Goal: Task Accomplishment & Management: Use online tool/utility

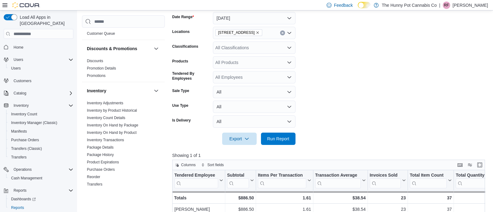
scroll to position [47, 0]
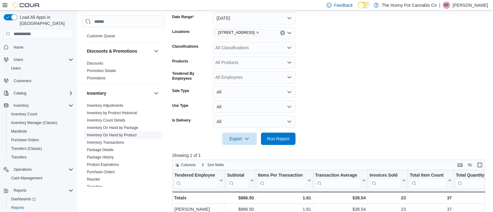
click at [133, 134] on link "Inventory On Hand by Product" at bounding box center [112, 135] width 50 height 4
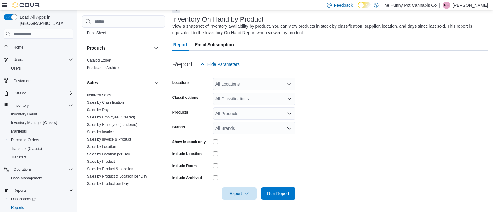
scroll to position [335, 0]
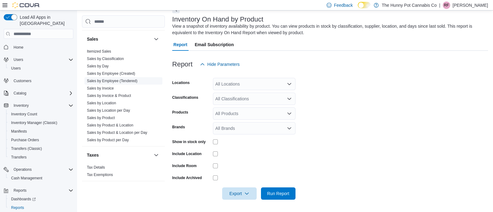
click at [126, 80] on link "Sales by Employee (Tendered)" at bounding box center [112, 81] width 51 height 4
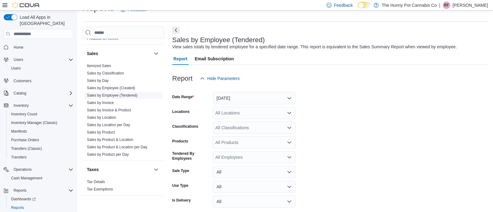
scroll to position [330, 0]
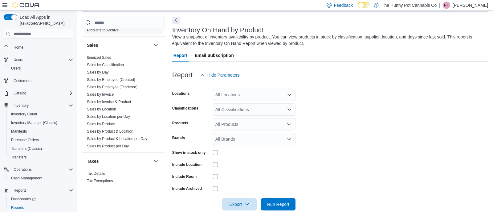
scroll to position [20, 0]
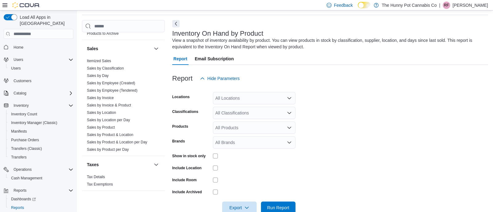
click at [243, 98] on div "All Locations" at bounding box center [254, 98] width 83 height 12
type input "****"
click at [241, 109] on span "[STREET_ADDRESS]" at bounding box center [250, 109] width 43 height 6
drag, startPoint x: 194, startPoint y: 151, endPoint x: 210, endPoint y: 151, distance: 16.6
click at [210, 151] on div "Show in stock only" at bounding box center [233, 156] width 123 height 10
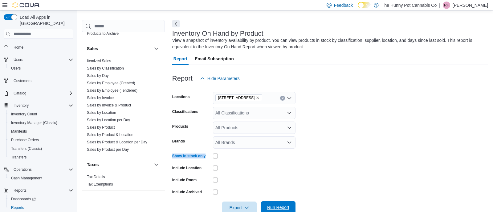
click at [282, 206] on span "Run Report" at bounding box center [278, 208] width 22 height 6
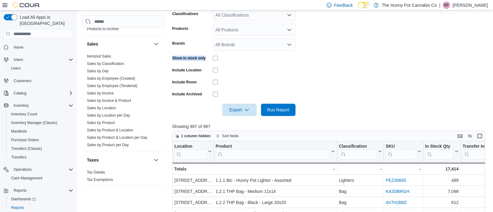
scroll to position [20, 0]
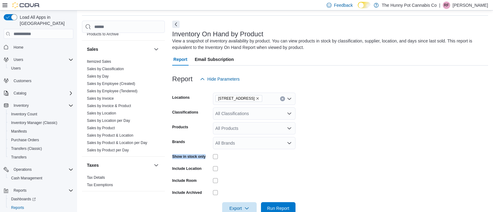
click at [250, 118] on div "All Classifications" at bounding box center [254, 114] width 83 height 12
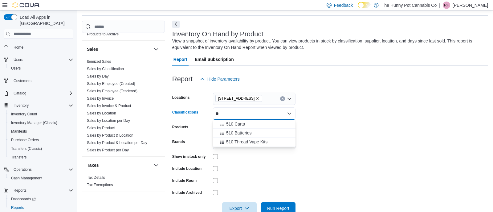
type input "***"
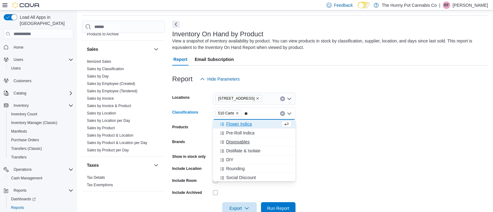
type input "**"
click at [251, 145] on button "Disposables" at bounding box center [254, 142] width 83 height 9
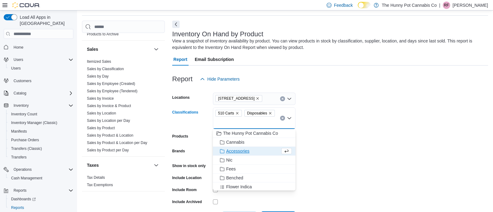
click at [316, 130] on form "Locations [STREET_ADDRESS] Carts Disposables Combo box. Selected. 510 Carts, Di…" at bounding box center [330, 154] width 316 height 139
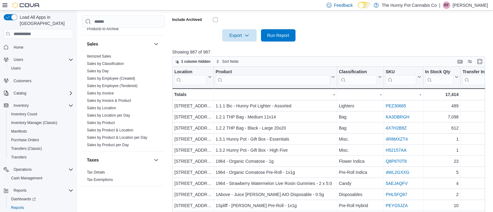
scroll to position [215, 0]
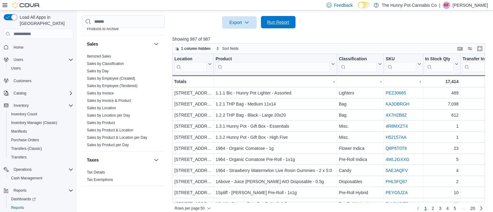
click at [288, 21] on span "Run Report" at bounding box center [278, 22] width 22 height 6
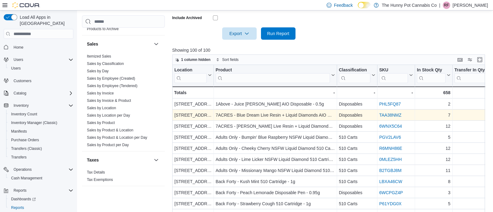
scroll to position [204, 0]
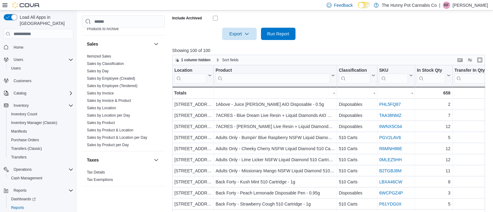
click at [255, 27] on div at bounding box center [330, 25] width 316 height 5
click at [236, 36] on span "Export" at bounding box center [239, 33] width 27 height 12
click at [237, 50] on button "Export to Excel" at bounding box center [240, 46] width 35 height 12
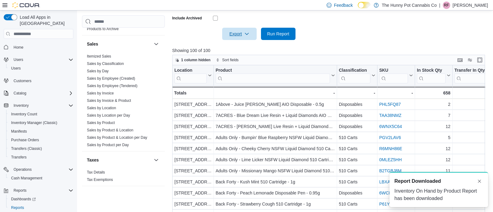
scroll to position [0, 0]
